Goal: Task Accomplishment & Management: Manage account settings

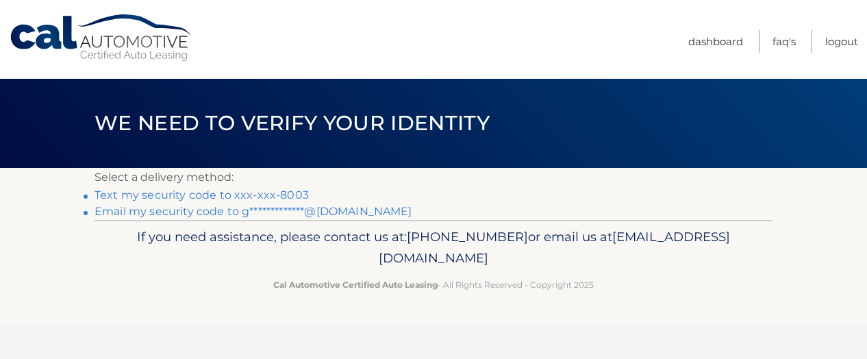
click at [283, 190] on link "Text my security code to xxx-xxx-8003" at bounding box center [201, 194] width 214 height 13
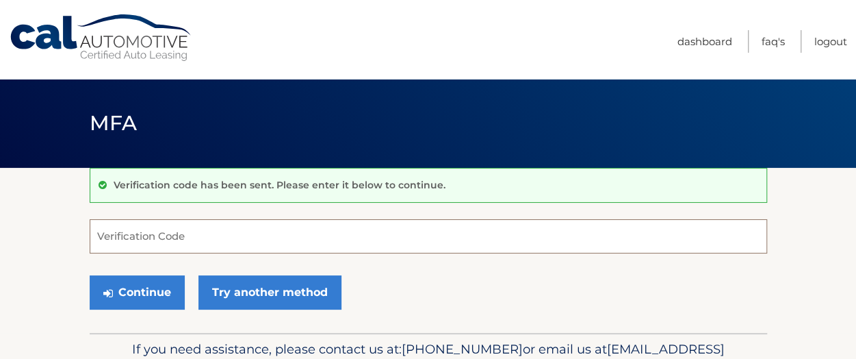
click at [173, 231] on input "Verification Code" at bounding box center [429, 236] width 678 height 34
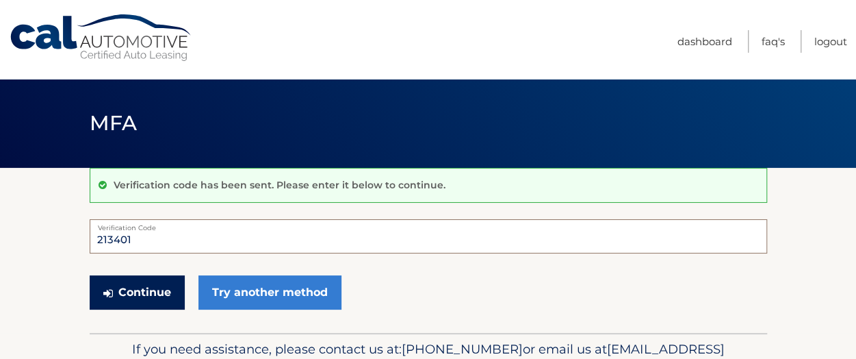
type input "213401"
click at [123, 295] on button "Continue" at bounding box center [137, 292] width 95 height 34
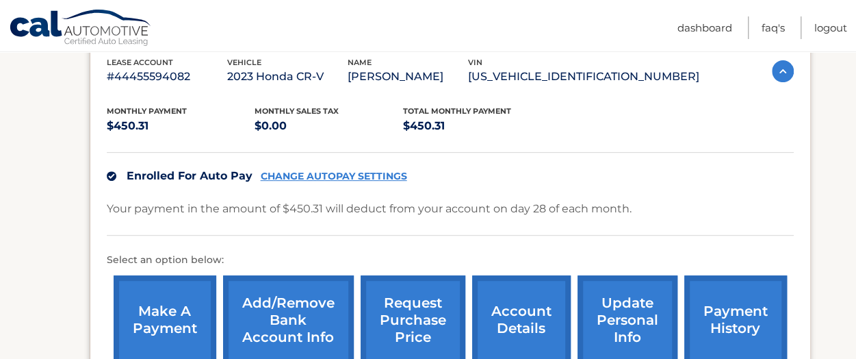
scroll to position [274, 0]
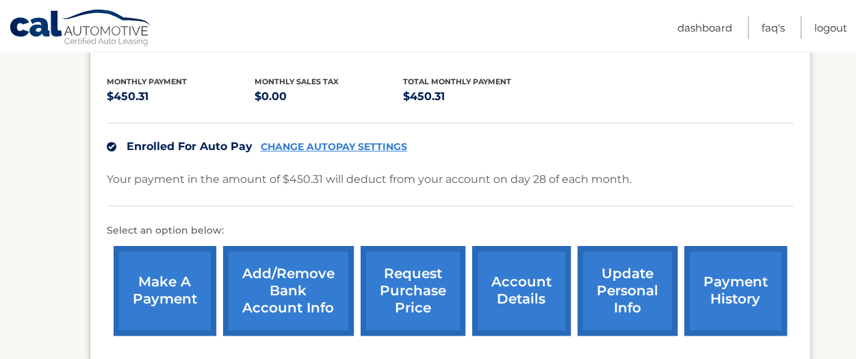
click at [523, 288] on link "account details" at bounding box center [521, 291] width 99 height 90
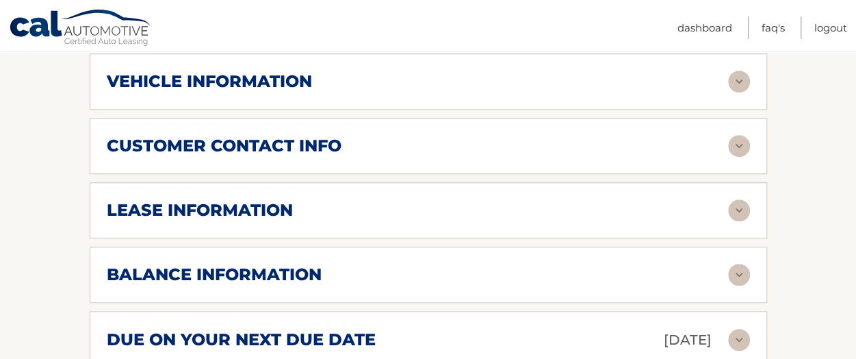
scroll to position [685, 0]
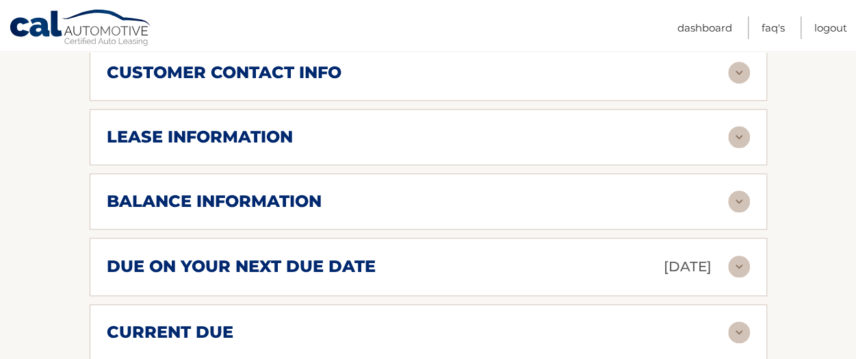
click at [736, 196] on img at bounding box center [739, 201] width 22 height 22
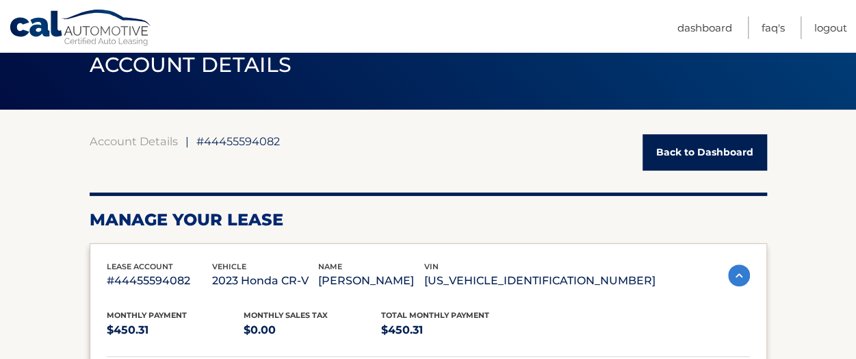
scroll to position [0, 0]
